Goal: Task Accomplishment & Management: Use online tool/utility

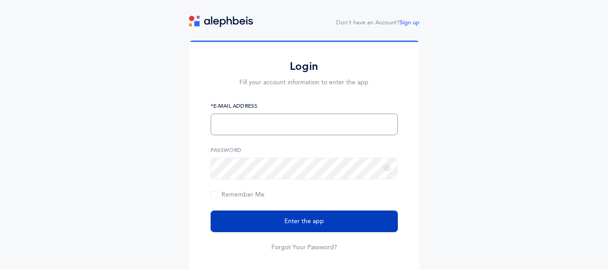
type input "[EMAIL_ADDRESS][PERSON_NAME][DOMAIN_NAME]"
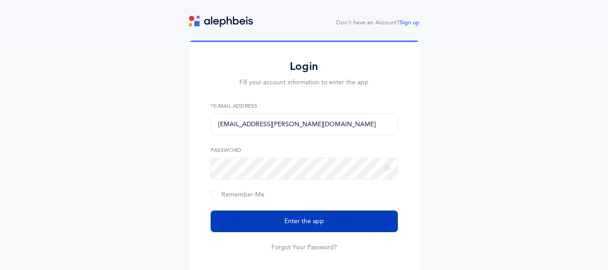
click at [265, 218] on button "Enter the app" at bounding box center [304, 221] width 187 height 22
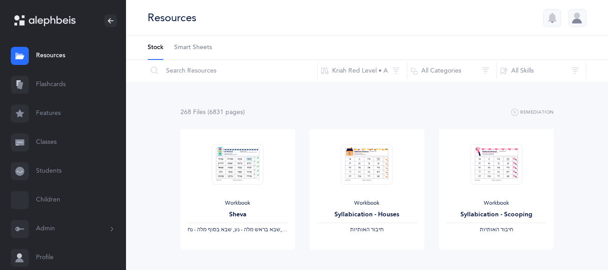
click at [41, 140] on link "Classes" at bounding box center [63, 142] width 126 height 29
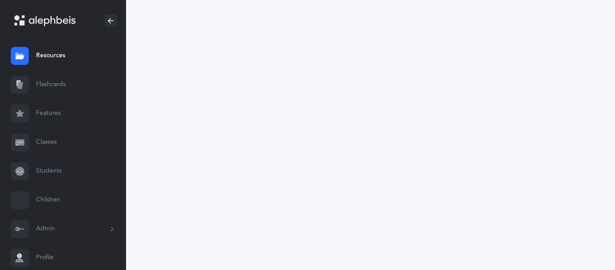
click at [41, 140] on link "Classes" at bounding box center [63, 142] width 126 height 29
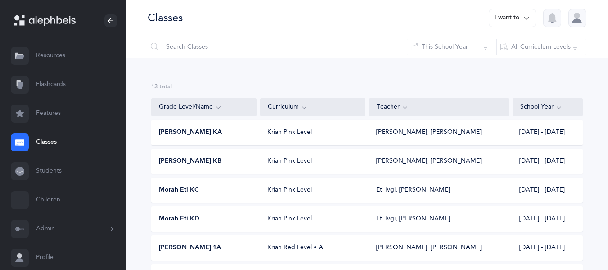
click at [172, 187] on span "Morah Eti KC" at bounding box center [179, 189] width 40 height 9
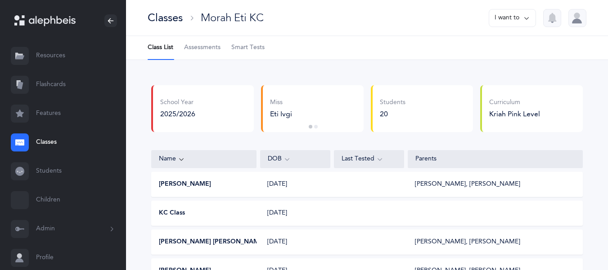
click at [252, 48] on span "Smart Tests" at bounding box center [247, 47] width 33 height 9
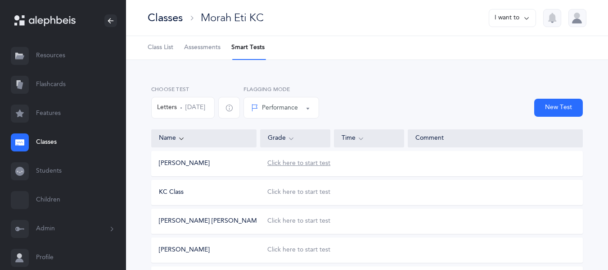
click at [280, 161] on div "Click here to start test" at bounding box center [298, 163] width 63 height 9
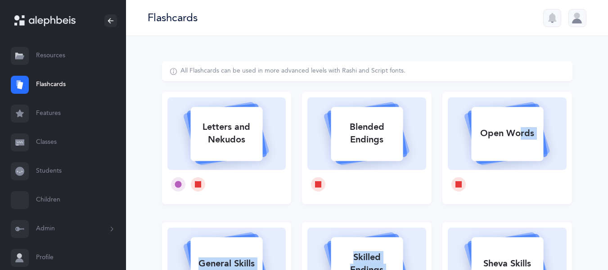
drag, startPoint x: 606, startPoint y: 135, endPoint x: 604, endPoint y: 214, distance: 78.3
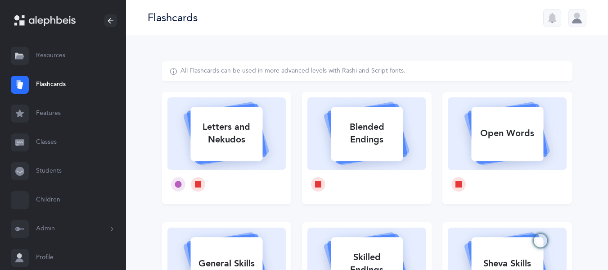
click at [195, 8] on div "Flashcards" at bounding box center [367, 18] width 482 height 36
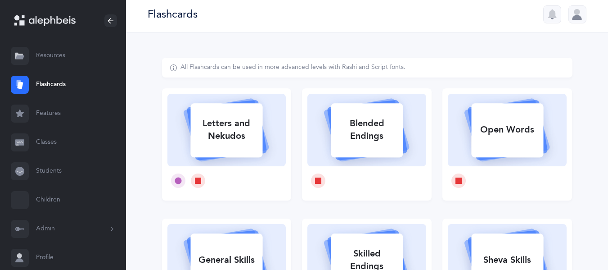
scroll to position [9, 0]
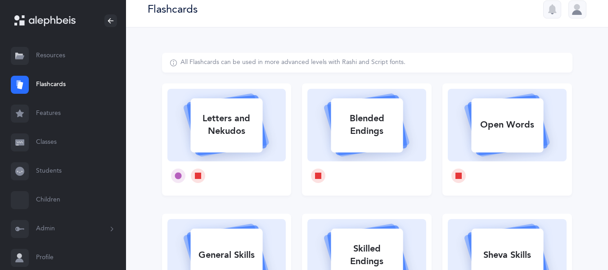
click at [215, 17] on div "Flashcards" at bounding box center [367, 9] width 482 height 36
